Goal: Task Accomplishment & Management: Use online tool/utility

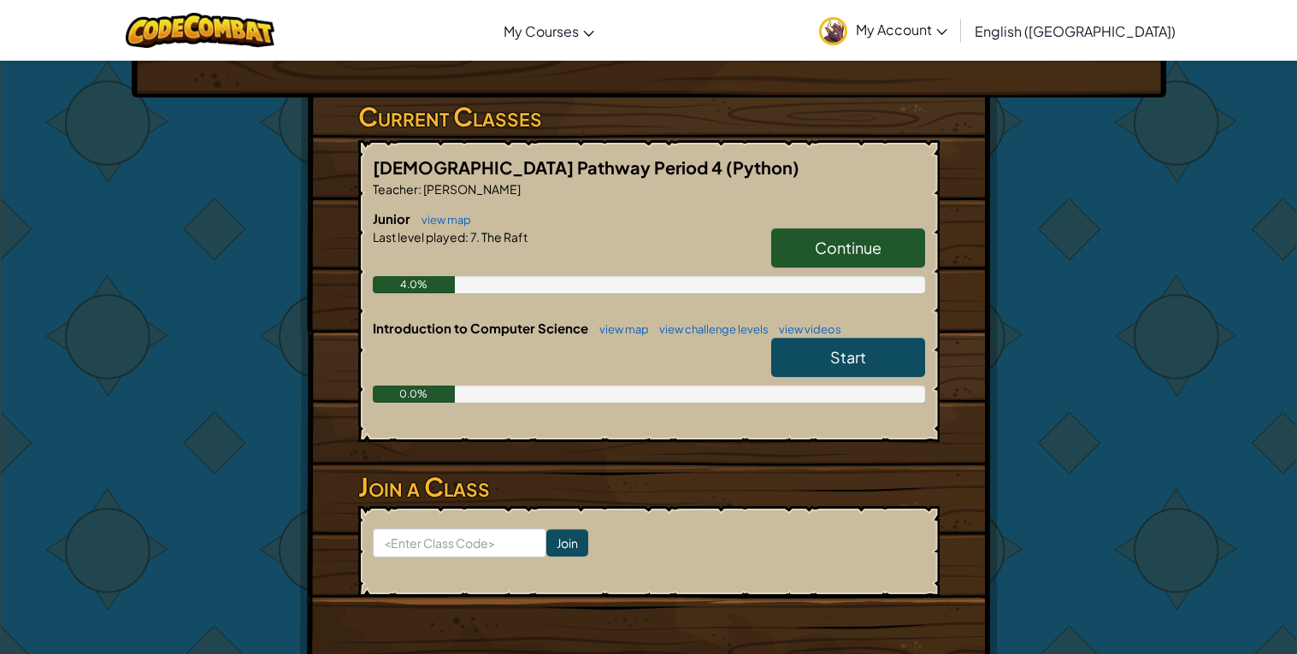
scroll to position [246, 0]
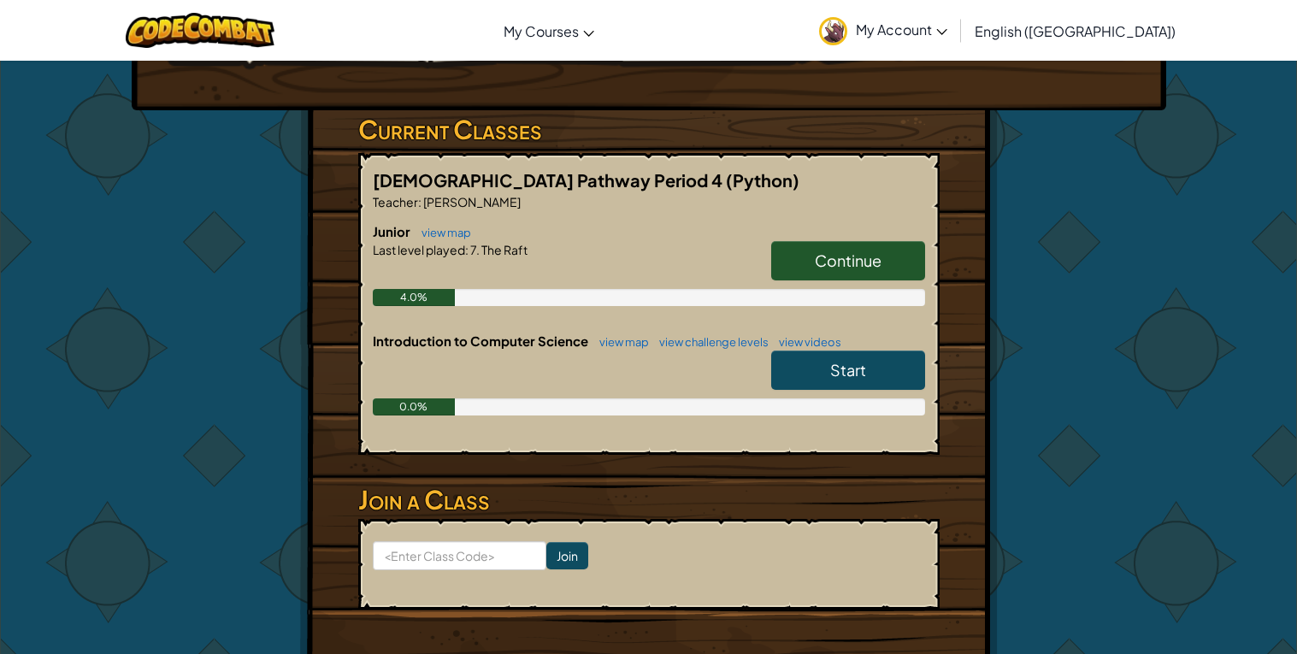
click at [816, 270] on span "Continue" at bounding box center [848, 261] width 67 height 20
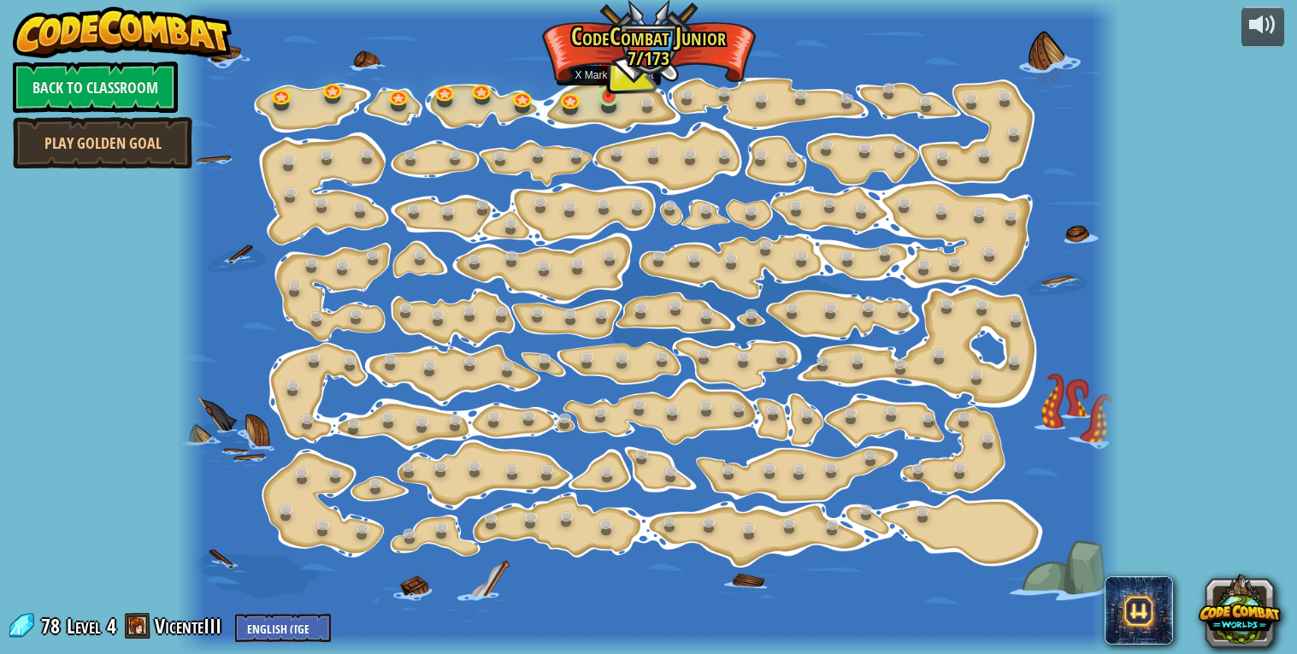
click at [608, 95] on img at bounding box center [608, 71] width 23 height 54
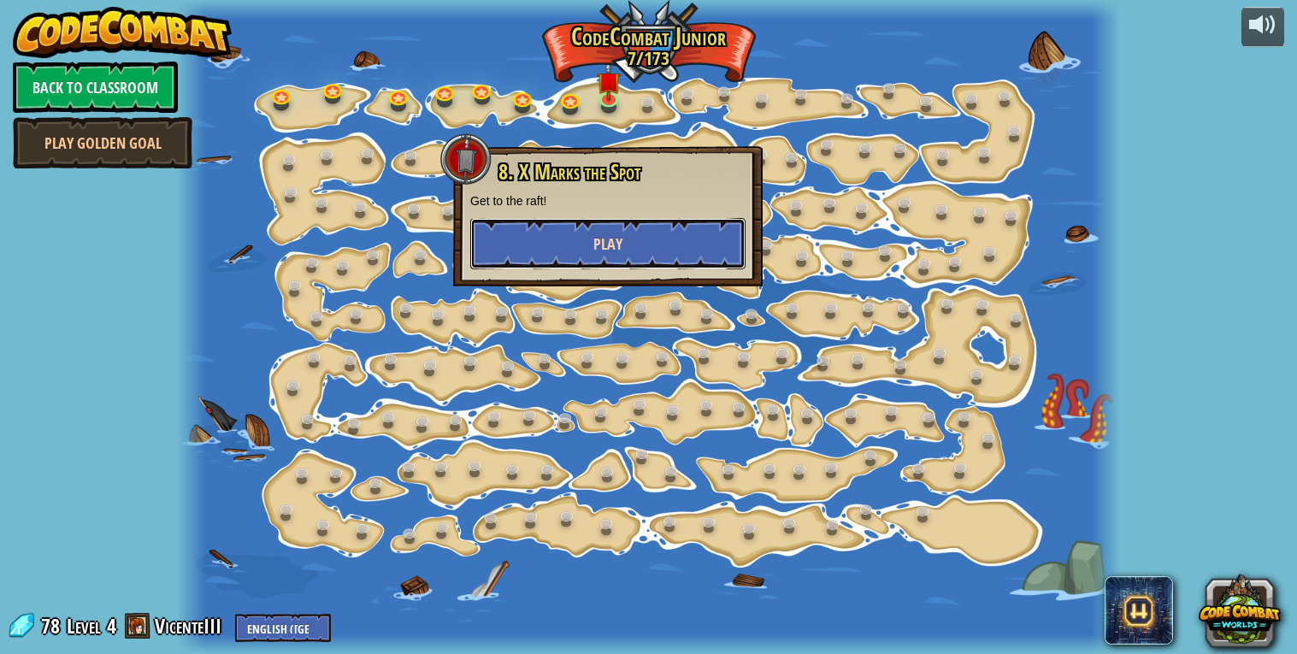
click at [649, 222] on button "Play" at bounding box center [607, 243] width 275 height 51
